Goal: Navigation & Orientation: Find specific page/section

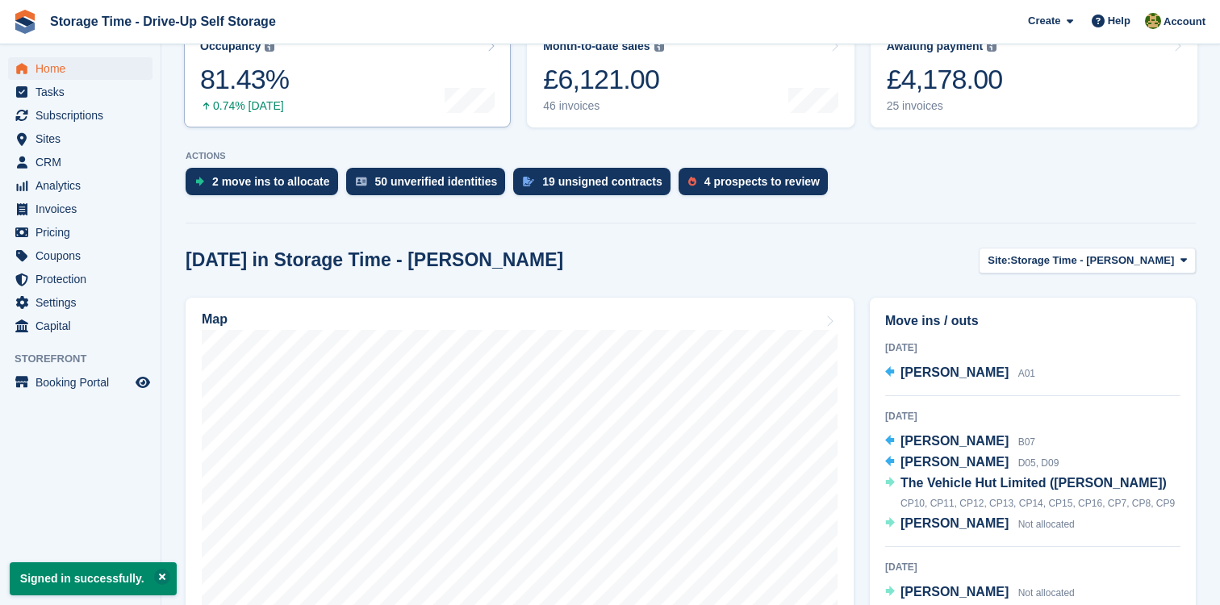
scroll to position [466, 0]
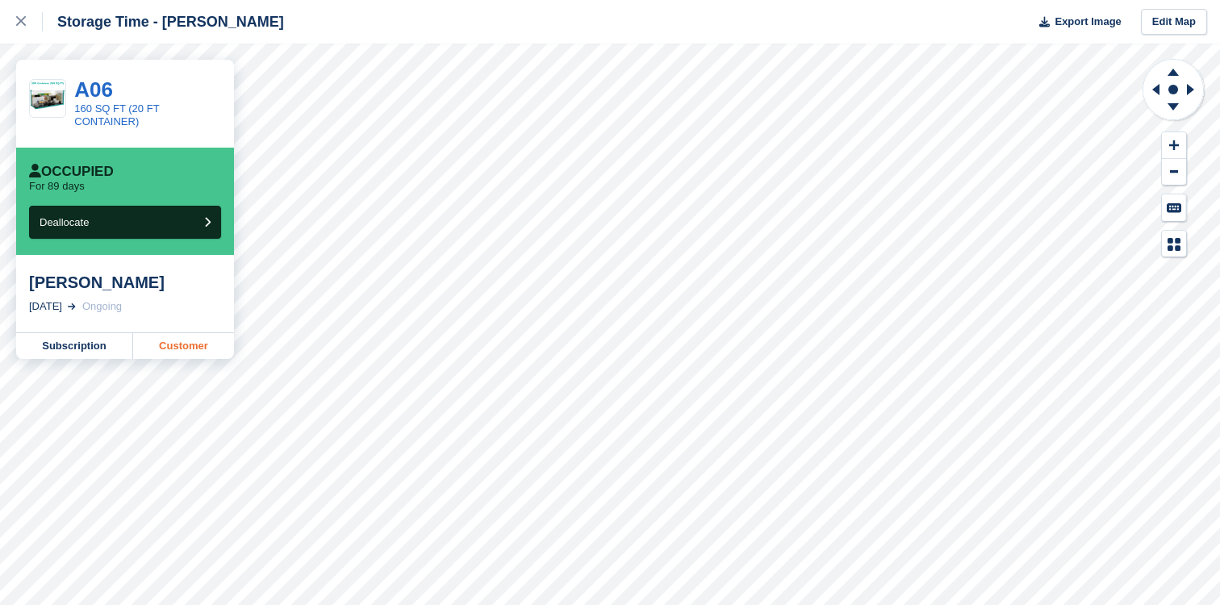
click at [171, 349] on link "Customer" at bounding box center [183, 346] width 101 height 26
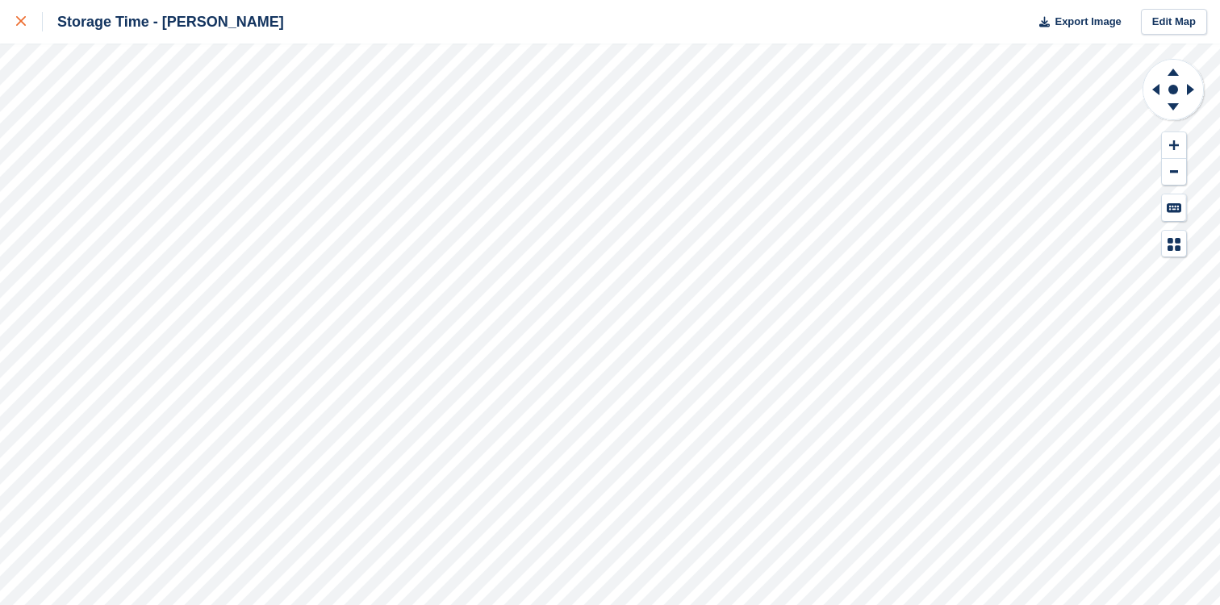
click at [19, 24] on icon at bounding box center [21, 21] width 10 height 10
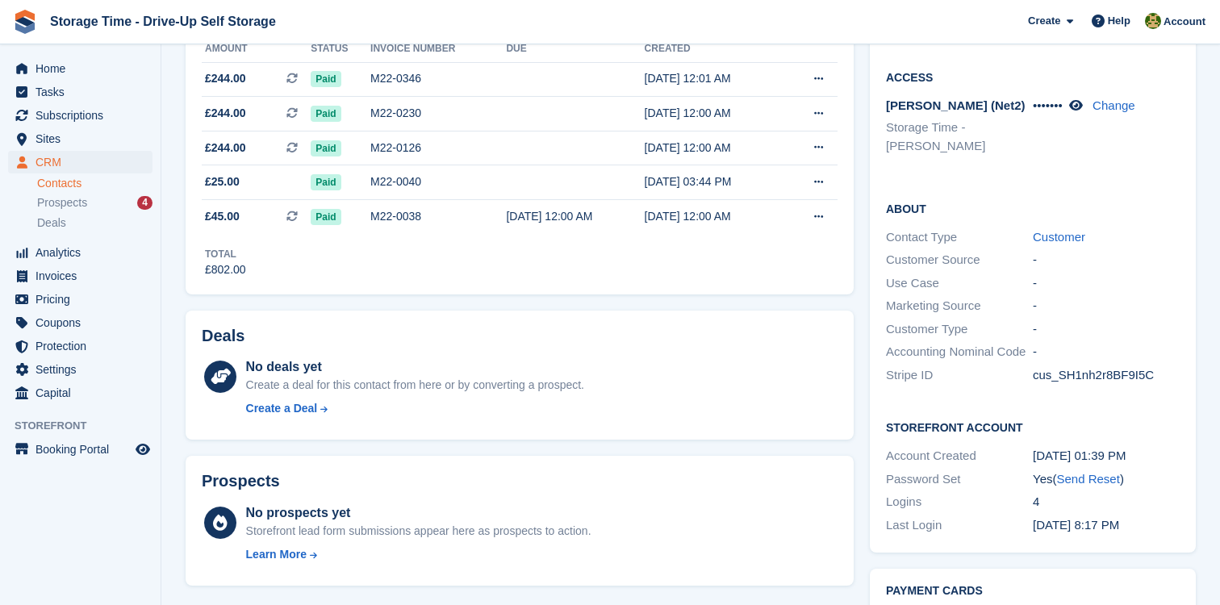
scroll to position [591, 0]
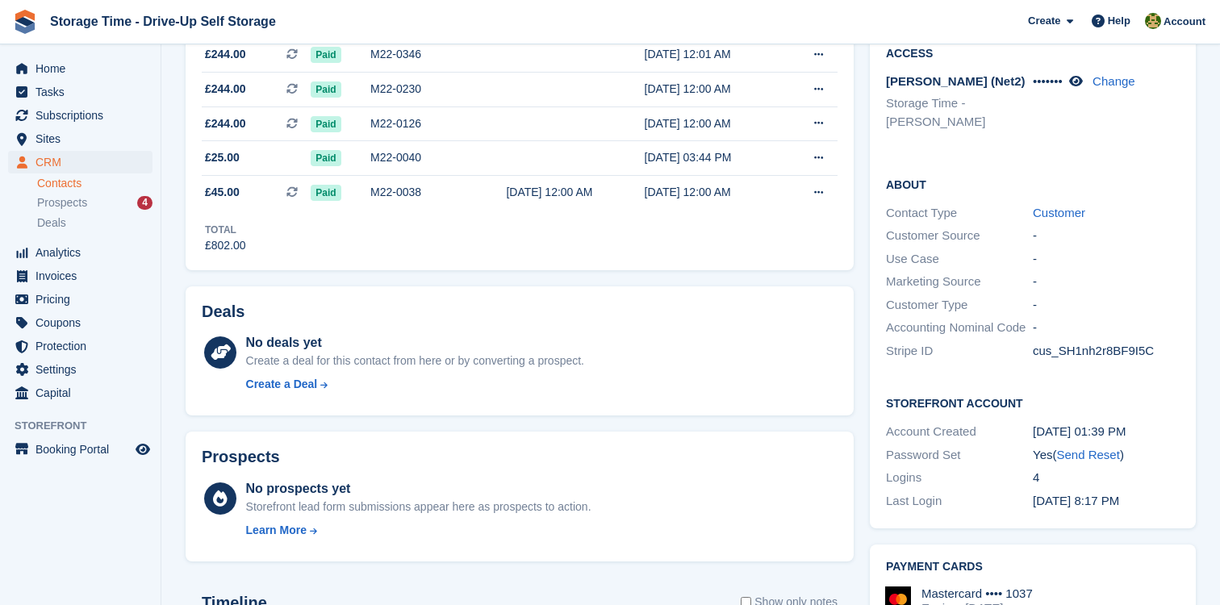
click at [1095, 444] on div "Password Set Yes ( Send Reset )" at bounding box center [1033, 455] width 294 height 23
click at [1095, 448] on link "Send Reset" at bounding box center [1087, 455] width 63 height 14
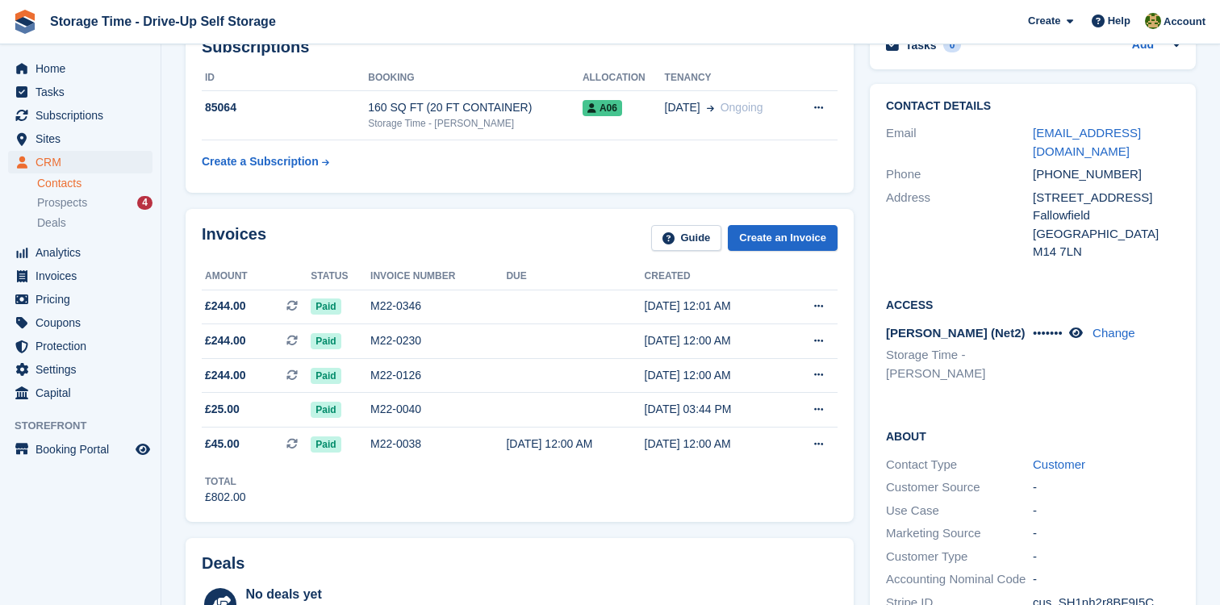
scroll to position [170, 0]
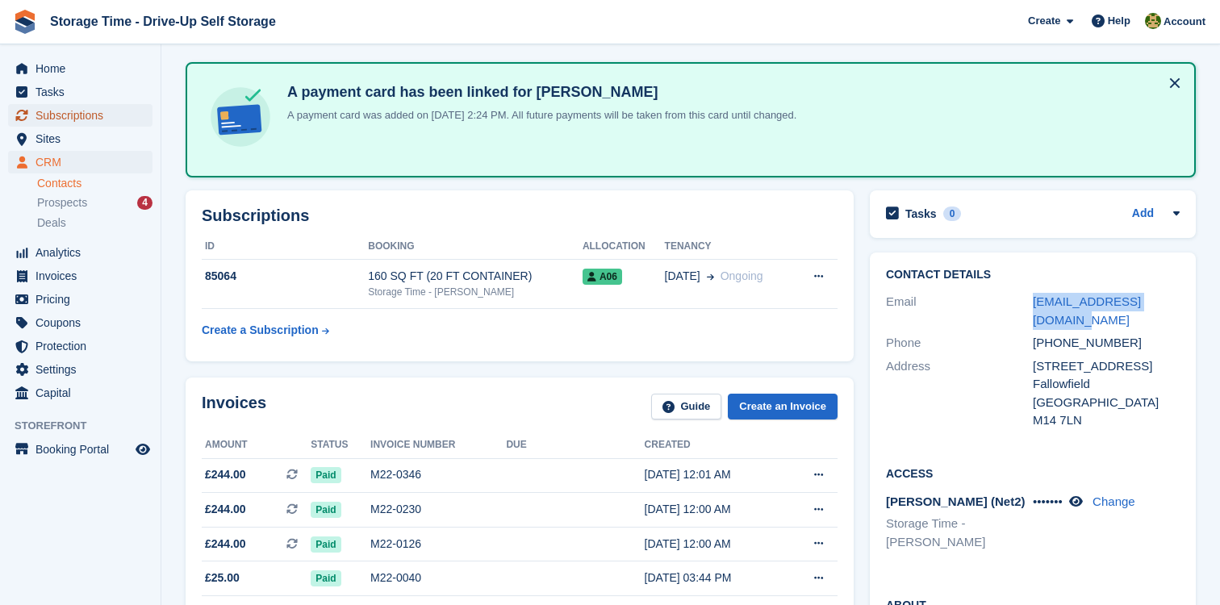
click at [81, 105] on span "Subscriptions" at bounding box center [84, 115] width 97 height 23
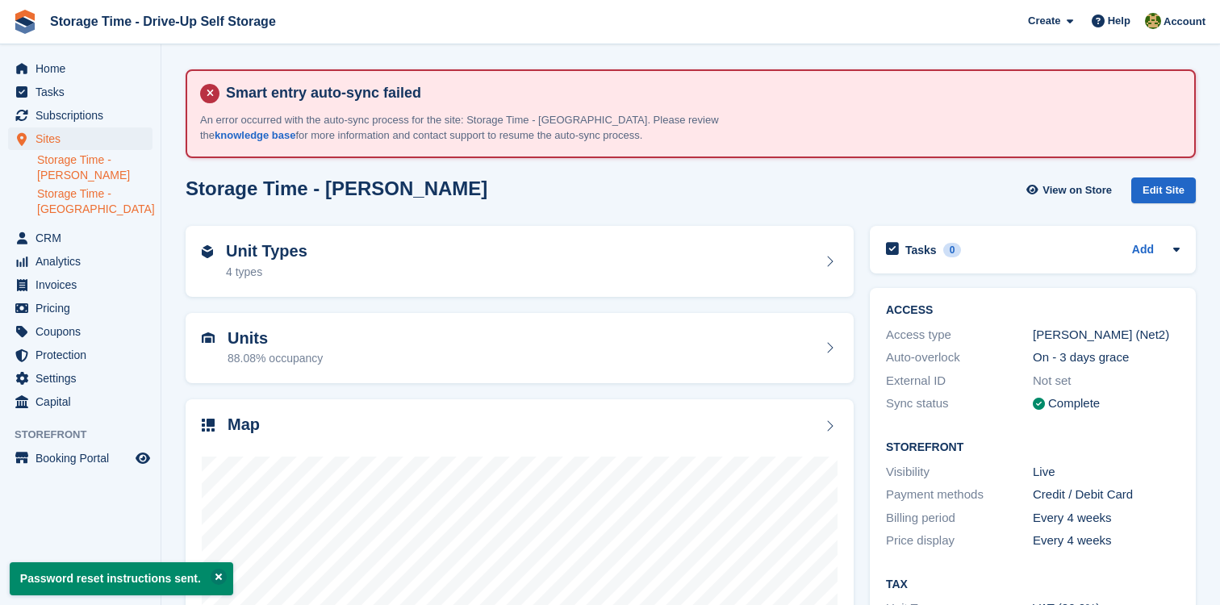
click at [71, 196] on link "Storage Time - [GEOGRAPHIC_DATA]" at bounding box center [94, 201] width 115 height 31
